Goal: Task Accomplishment & Management: Complete application form

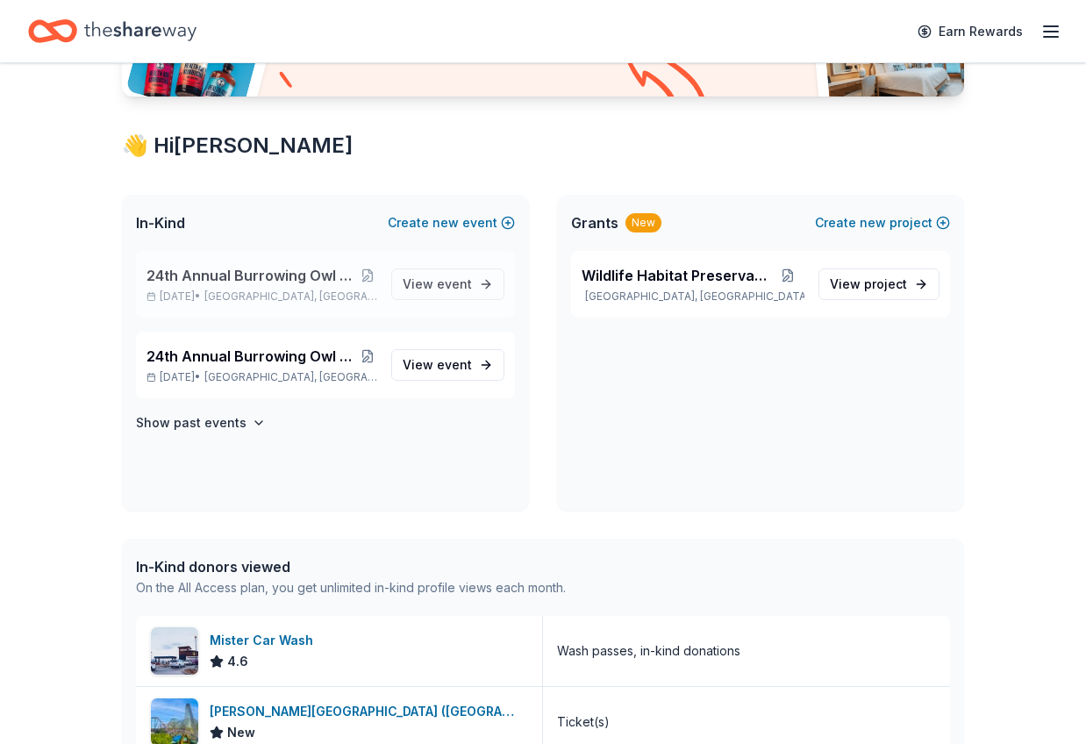
scroll to position [261, 0]
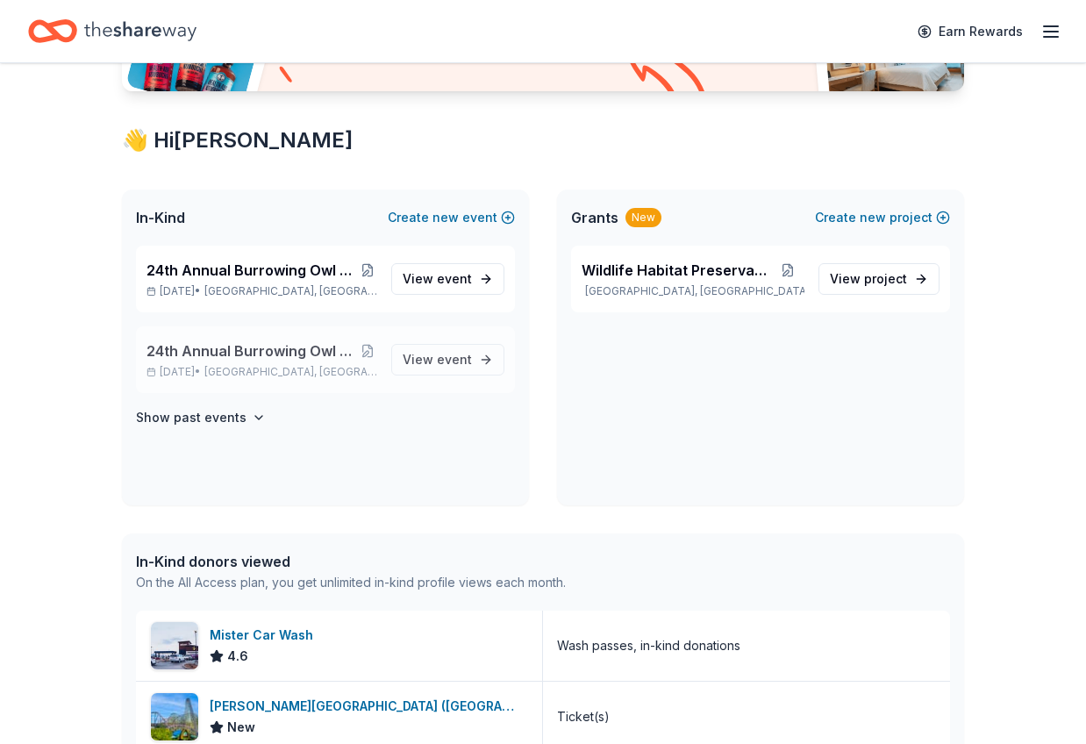
click at [241, 350] on span "24th Annual Burrowing Owl Festival and on-line auction" at bounding box center [251, 350] width 211 height 21
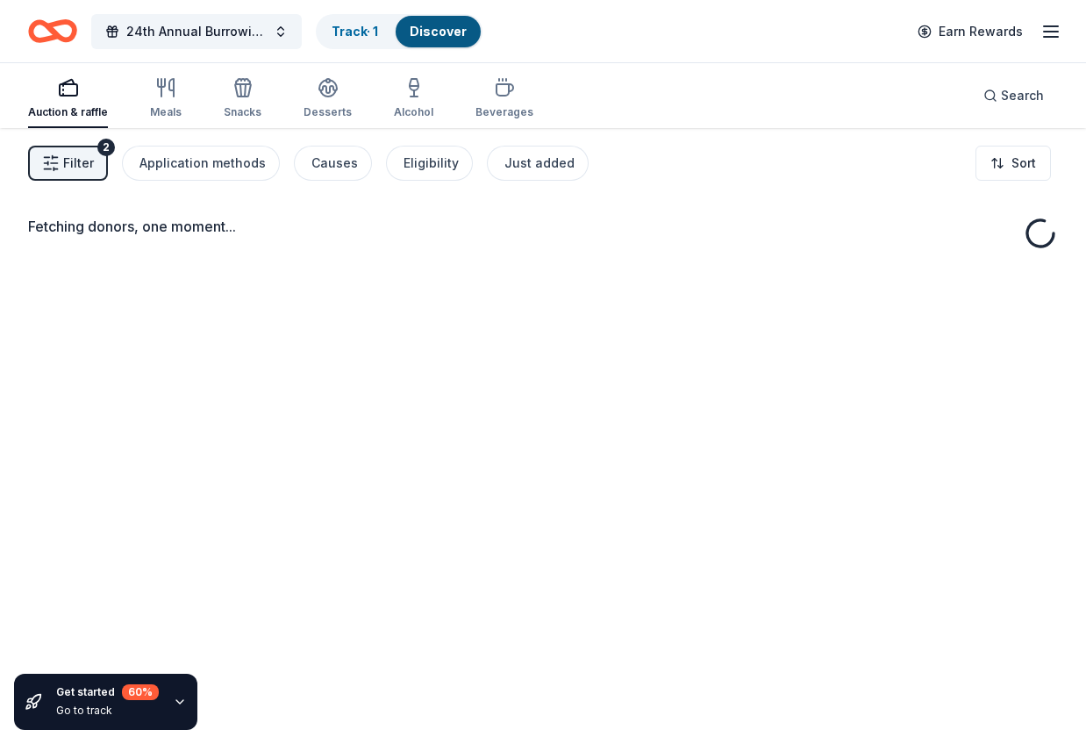
scroll to position [261, 0]
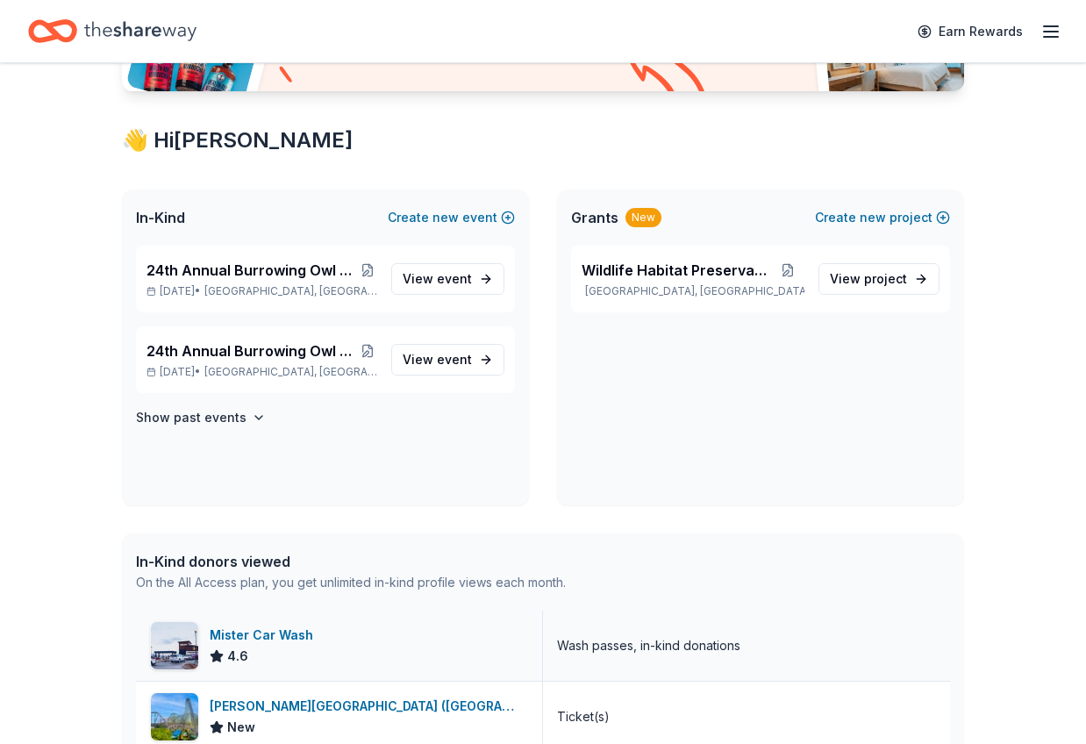
click at [281, 635] on div "Mister Car Wash" at bounding box center [265, 635] width 111 height 21
click at [287, 348] on span "24th Annual Burrowing Owl Festival and on-line auction" at bounding box center [251, 350] width 211 height 21
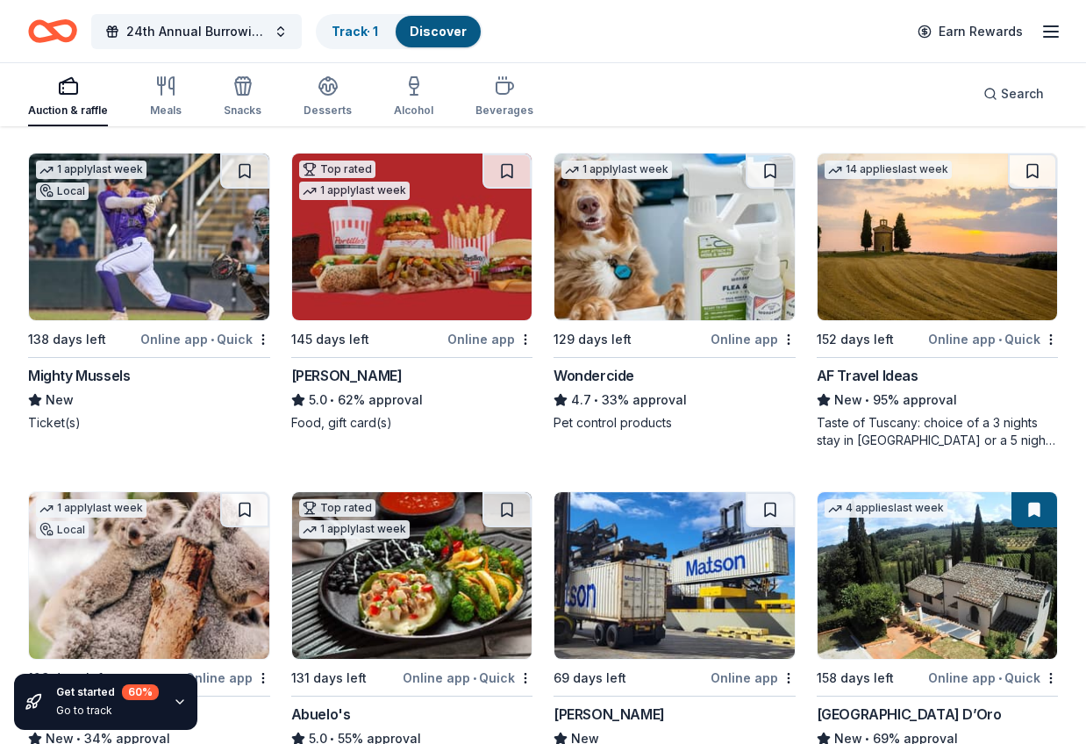
scroll to position [1519, 0]
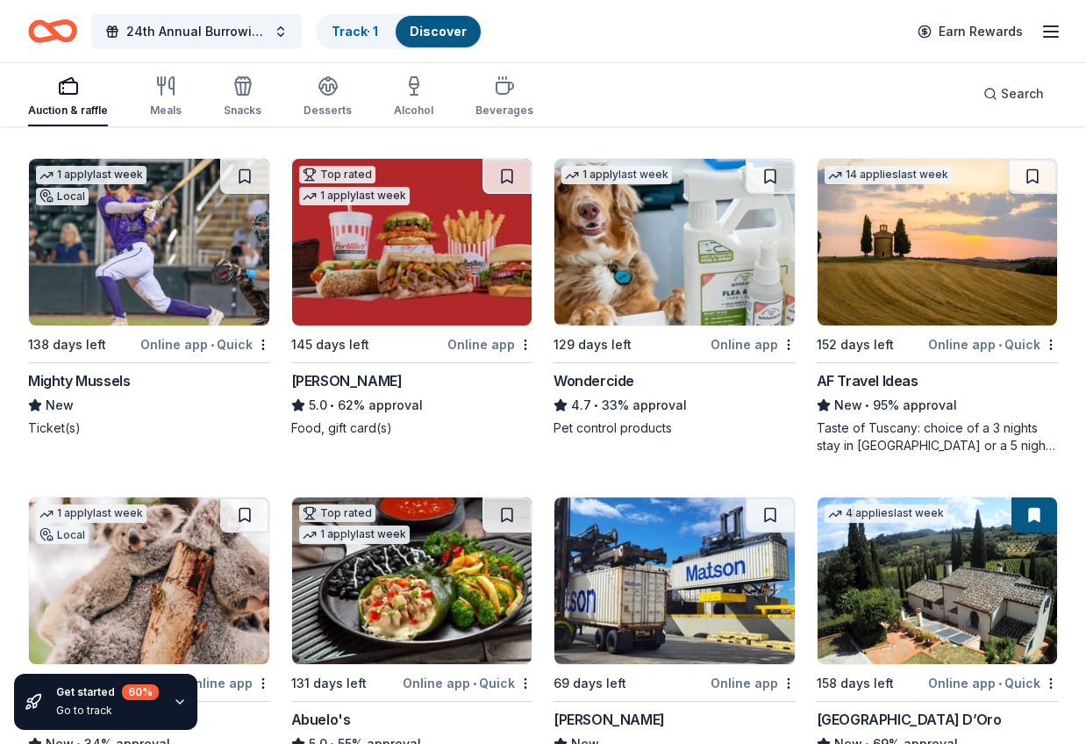
click at [181, 347] on div "Online app • Quick" at bounding box center [205, 344] width 130 height 22
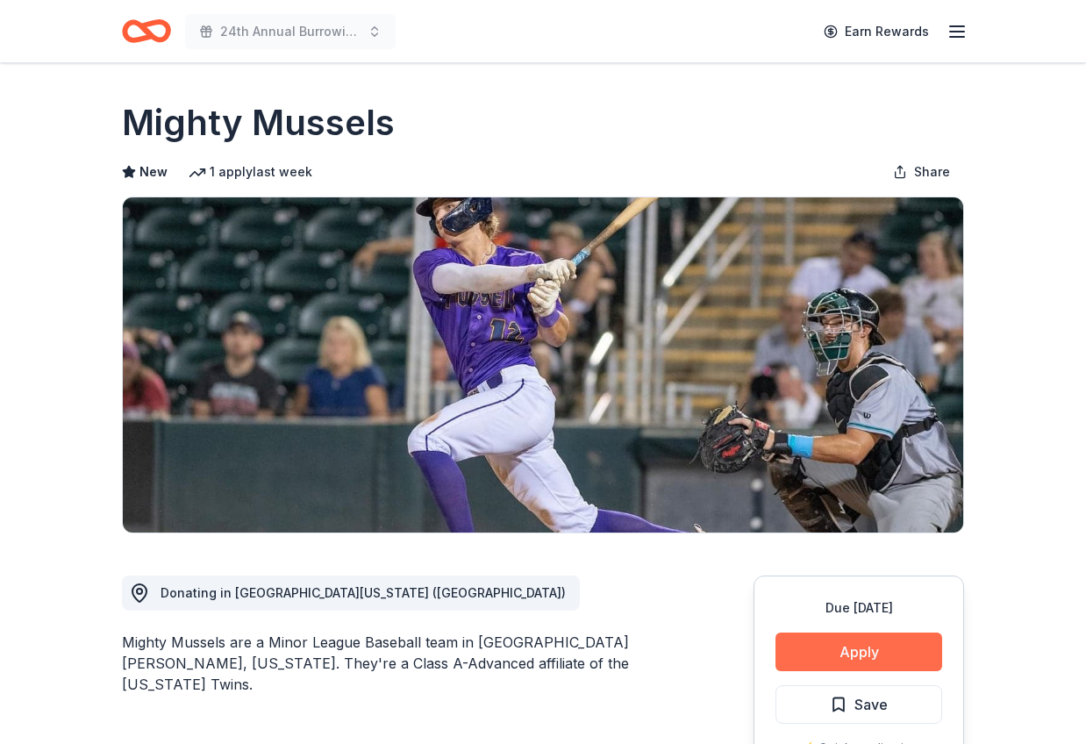
click at [865, 651] on button "Apply" at bounding box center [858, 651] width 167 height 39
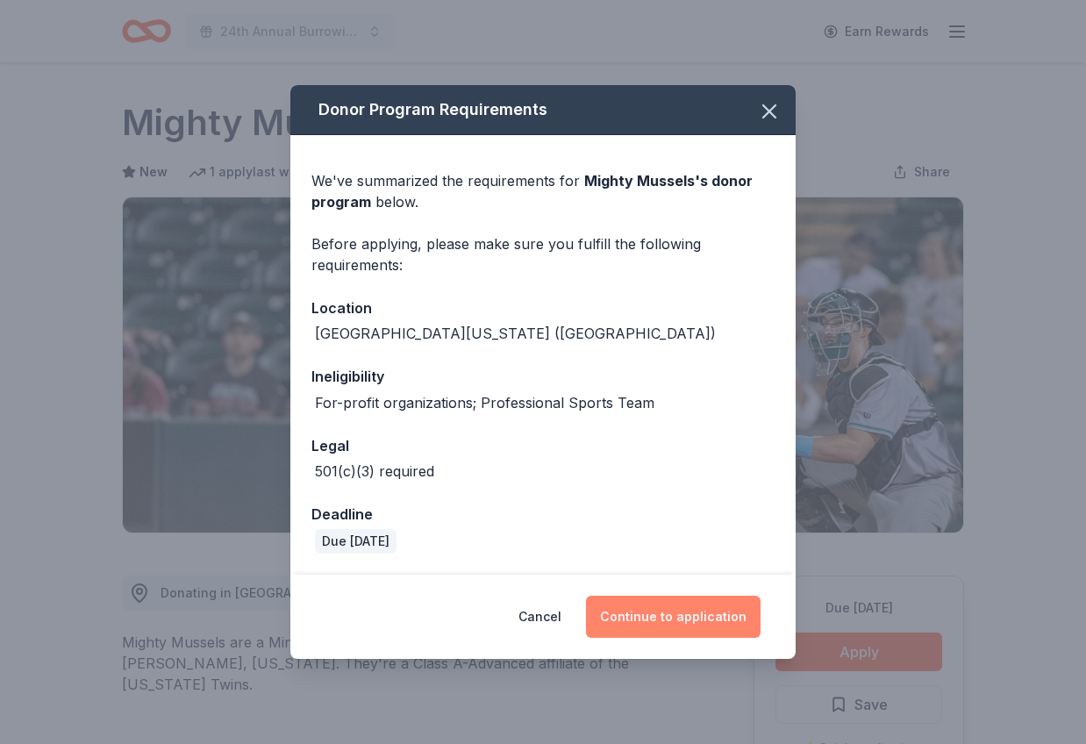
click at [667, 621] on button "Continue to application" at bounding box center [673, 617] width 175 height 42
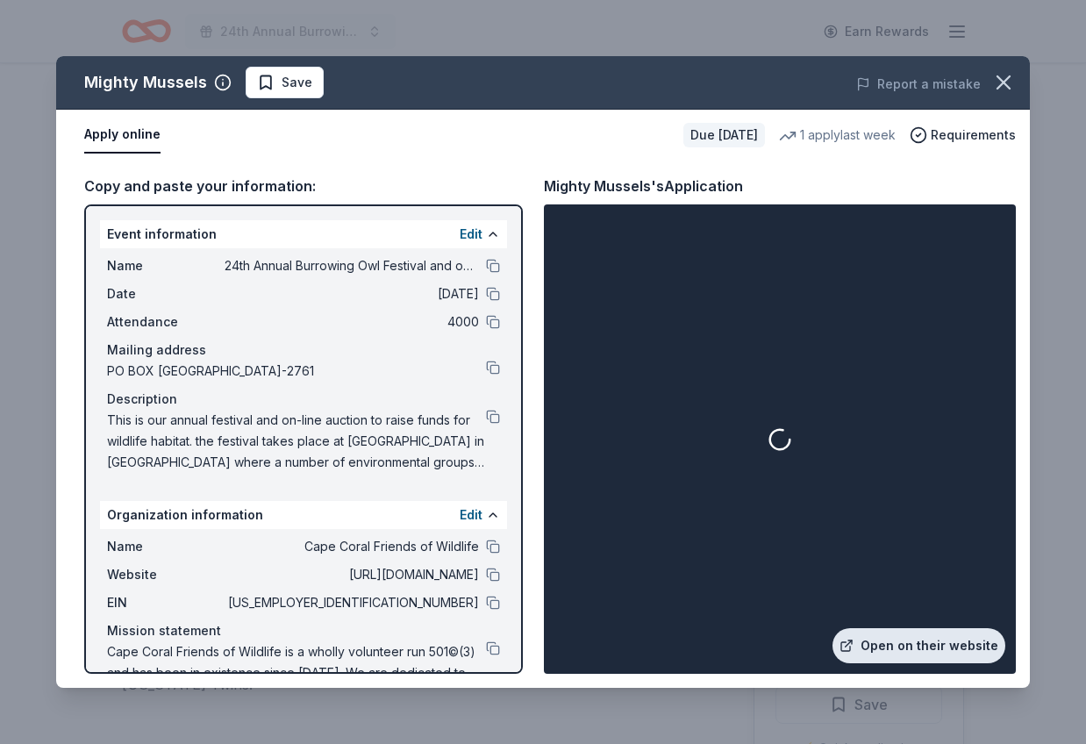
click at [932, 649] on link "Open on their website" at bounding box center [918, 645] width 173 height 35
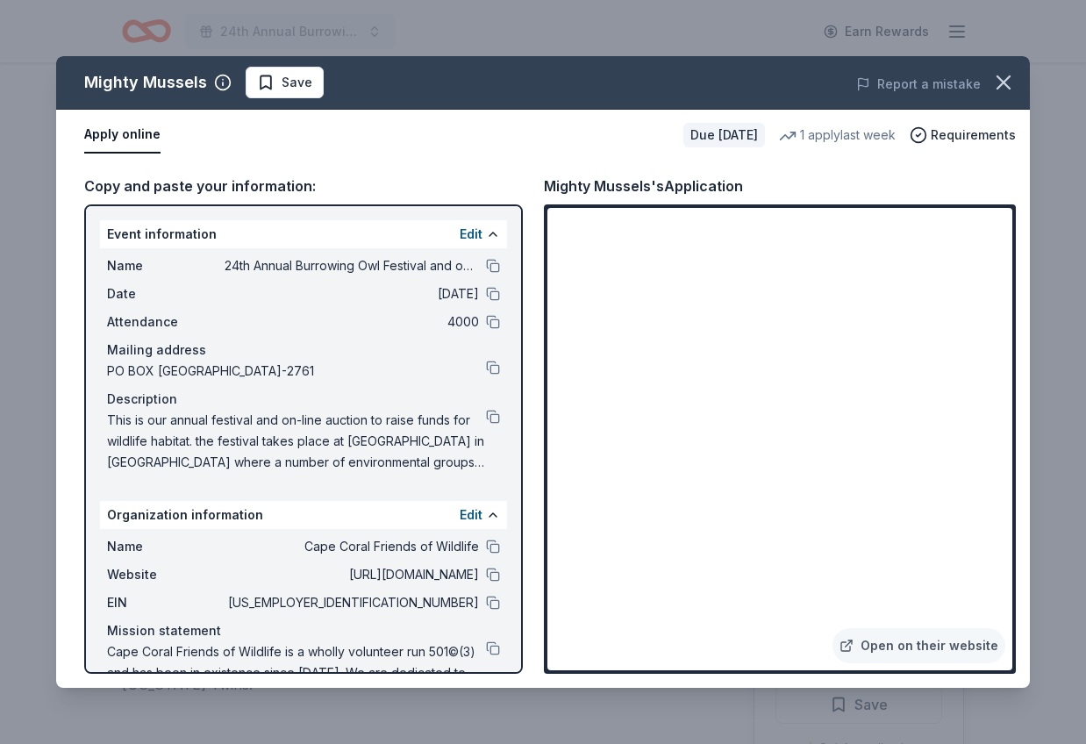
click at [845, 163] on div "Copy and paste your information: Event information Edit Name 24th Annual Burrow…" at bounding box center [543, 424] width 974 height 527
click at [889, 644] on link "Open on their website" at bounding box center [918, 645] width 173 height 35
